Goal: Information Seeking & Learning: Learn about a topic

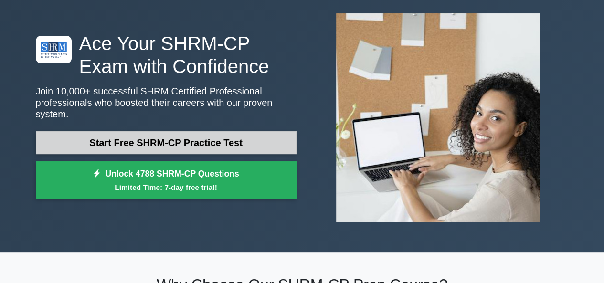
click at [172, 139] on link "Start Free SHRM-CP Practice Test" at bounding box center [166, 142] width 261 height 23
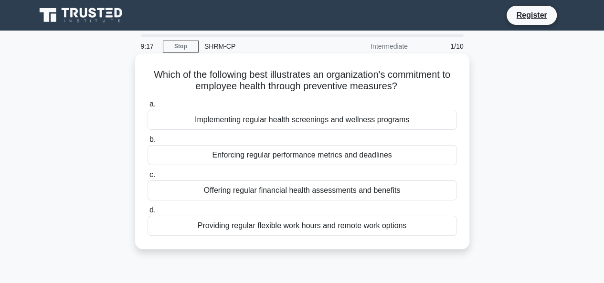
click at [212, 119] on div "Implementing regular health screenings and wellness programs" at bounding box center [303, 120] width 310 height 20
click at [148, 107] on input "a. Implementing regular health screenings and wellness programs" at bounding box center [148, 104] width 0 height 6
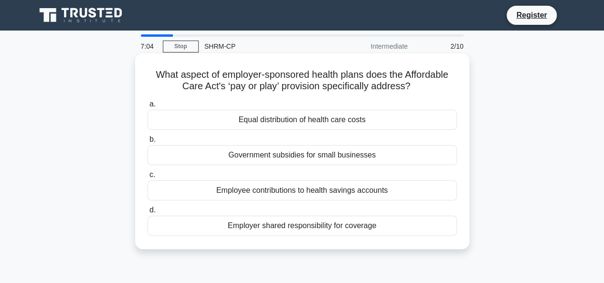
click at [286, 122] on div "Equal distribution of health care costs" at bounding box center [303, 120] width 310 height 20
click at [148, 107] on input "a. Equal distribution of health care costs" at bounding box center [148, 104] width 0 height 6
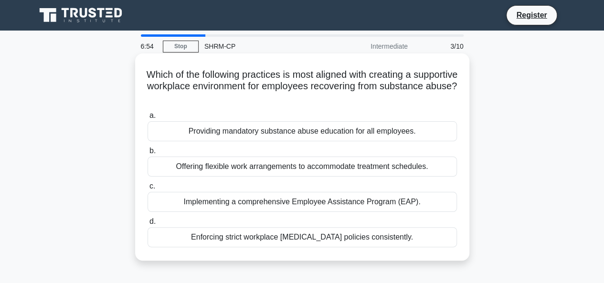
click at [223, 146] on label "b. Offering flexible work arrangements to accommodate treatment schedules." at bounding box center [303, 161] width 310 height 32
click at [148, 148] on input "b. Offering flexible work arrangements to accommodate treatment schedules." at bounding box center [148, 151] width 0 height 6
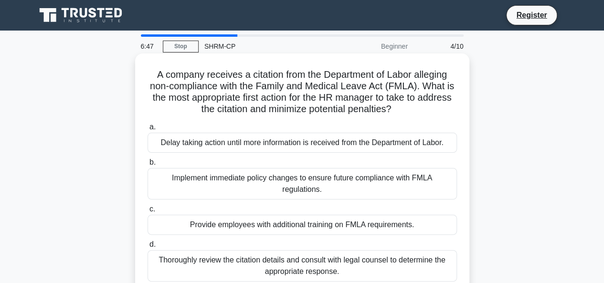
click at [245, 183] on div "Implement immediate policy changes to ensure future compliance with FMLA regula…" at bounding box center [303, 184] width 310 height 32
click at [148, 166] on input "b. Implement immediate policy changes to ensure future compliance with FMLA reg…" at bounding box center [148, 163] width 0 height 6
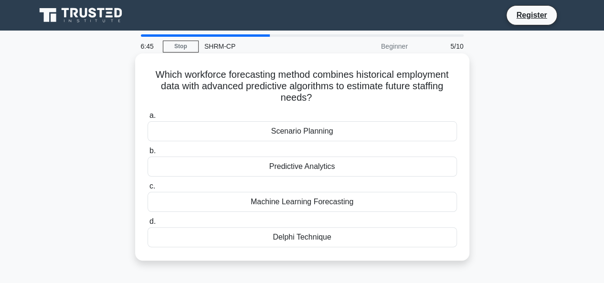
click at [258, 209] on div "Machine Learning Forecasting" at bounding box center [303, 202] width 310 height 20
click at [148, 190] on input "c. Machine Learning Forecasting" at bounding box center [148, 186] width 0 height 6
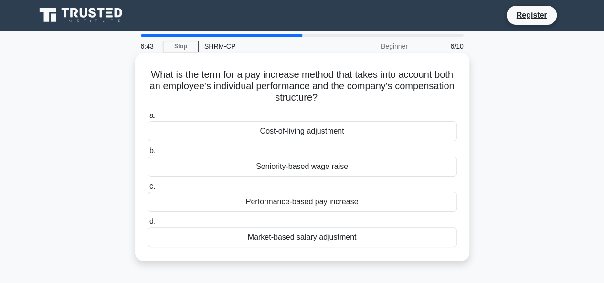
click at [244, 171] on div "Seniority-based wage raise" at bounding box center [303, 167] width 310 height 20
click at [148, 154] on input "b. Seniority-based wage raise" at bounding box center [148, 151] width 0 height 6
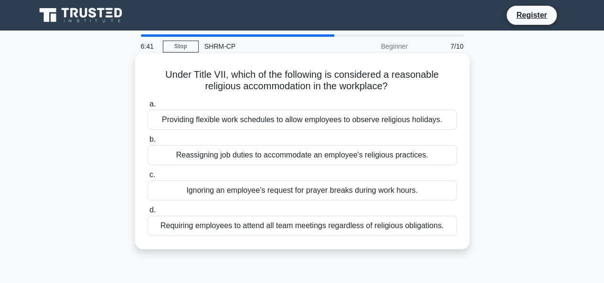
click at [325, 130] on div "a. Providing flexible work schedules to allow employees to observe religious ho…" at bounding box center [302, 166] width 321 height 141
click at [330, 123] on div "Providing flexible work schedules to allow employees to observe religious holid…" at bounding box center [303, 120] width 310 height 20
click at [148, 107] on input "a. Providing flexible work schedules to allow employees to observe religious ho…" at bounding box center [148, 104] width 0 height 6
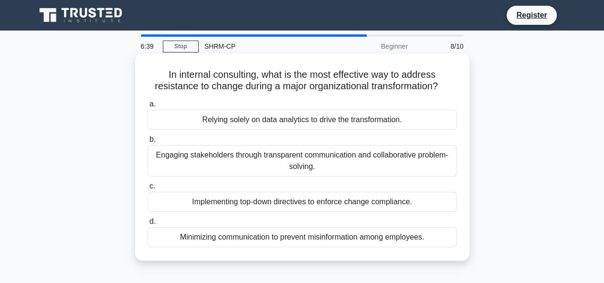
click at [331, 135] on label "b. Engaging stakeholders through transparent communication and collaborative pr…" at bounding box center [303, 155] width 310 height 43
click at [148, 137] on input "b. Engaging stakeholders through transparent communication and collaborative pr…" at bounding box center [148, 140] width 0 height 6
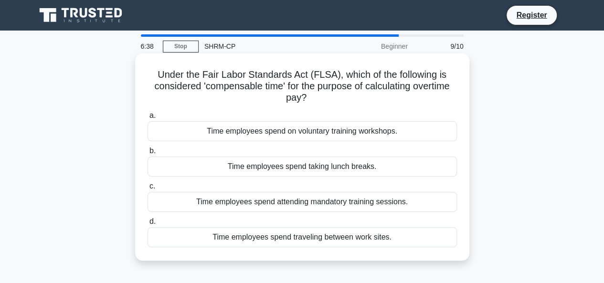
click at [332, 157] on div "Time employees spend taking lunch breaks." at bounding box center [303, 167] width 310 height 20
click at [148, 154] on input "b. Time employees spend taking lunch breaks." at bounding box center [148, 151] width 0 height 6
